Goal: Information Seeking & Learning: Learn about a topic

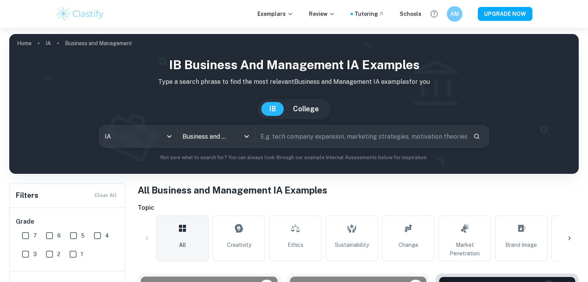
scroll to position [135, 0]
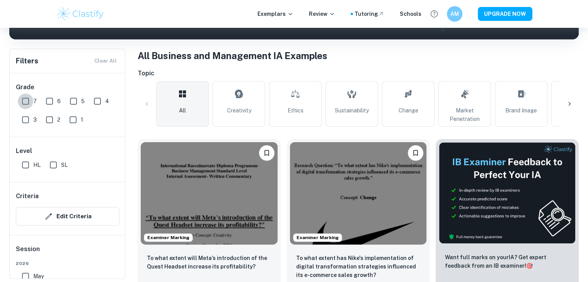
click at [26, 104] on input "7" at bounding box center [25, 101] width 15 height 15
checkbox input "true"
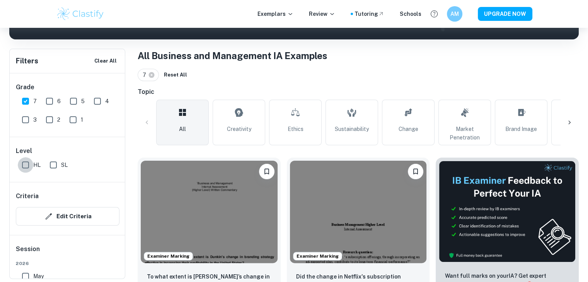
click at [23, 172] on input "HL" at bounding box center [25, 164] width 15 height 15
checkbox input "true"
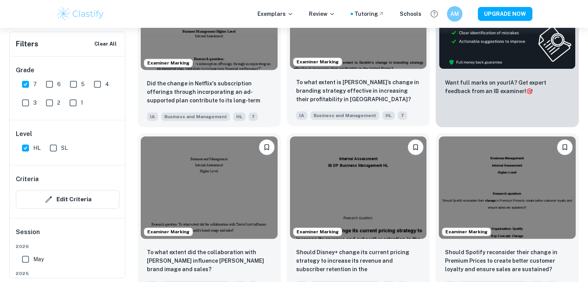
scroll to position [328, 0]
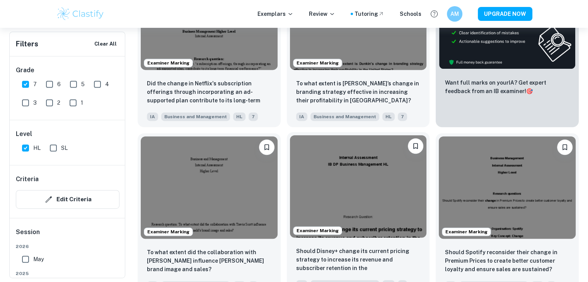
click at [367, 170] on img at bounding box center [358, 186] width 137 height 103
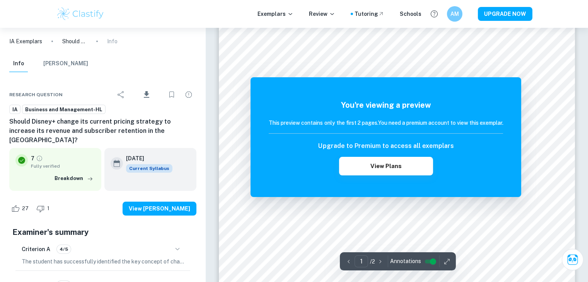
scroll to position [31, 0]
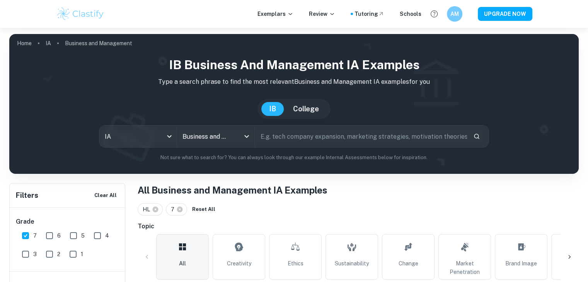
scroll to position [204, 0]
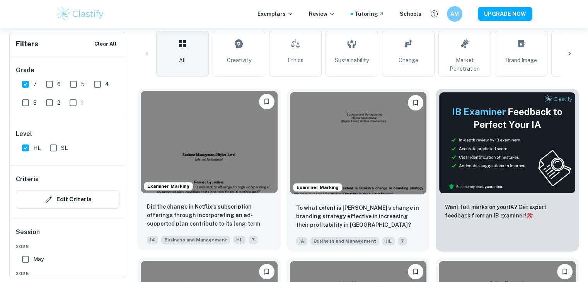
click at [207, 150] on img at bounding box center [209, 142] width 137 height 103
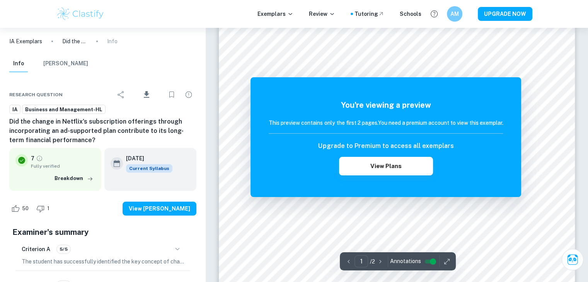
scroll to position [16, 0]
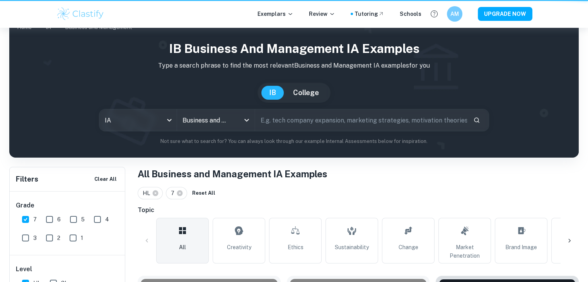
scroll to position [204, 0]
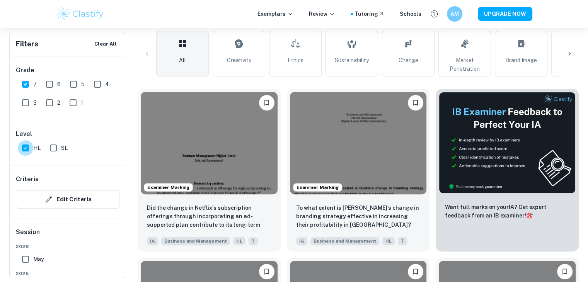
click at [23, 149] on input "HL" at bounding box center [25, 147] width 15 height 15
checkbox input "false"
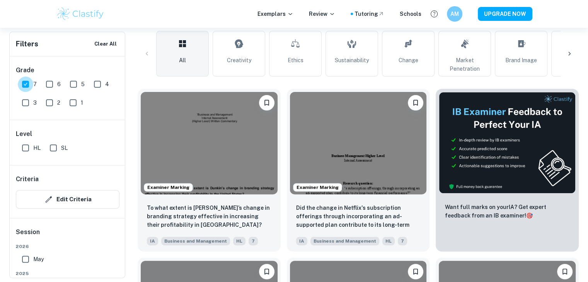
click at [29, 81] on input "7" at bounding box center [25, 84] width 15 height 15
checkbox input "false"
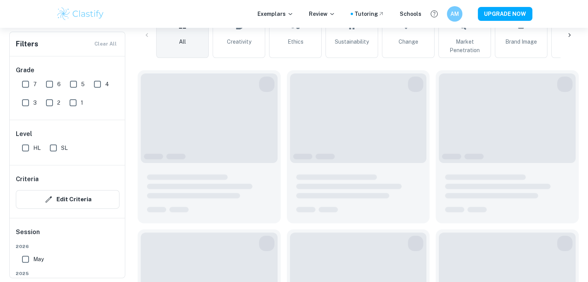
scroll to position [185, 0]
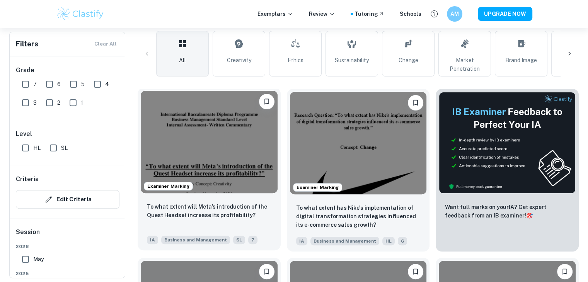
click at [228, 171] on img at bounding box center [209, 142] width 137 height 103
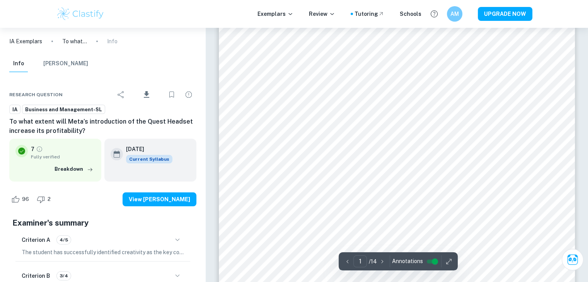
scroll to position [79, 0]
